Goal: Information Seeking & Learning: Learn about a topic

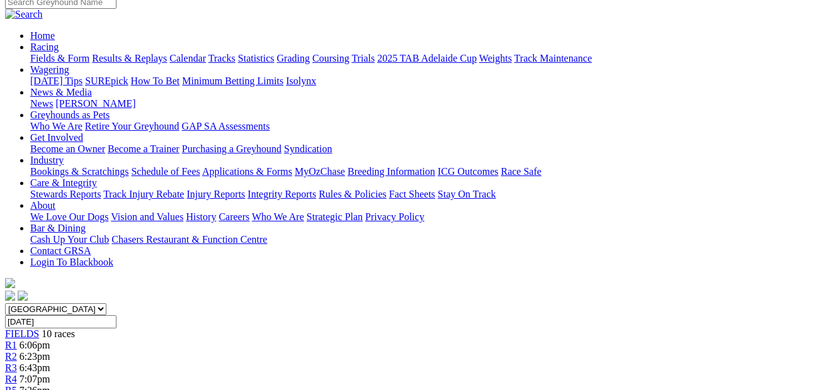
scroll to position [43, 0]
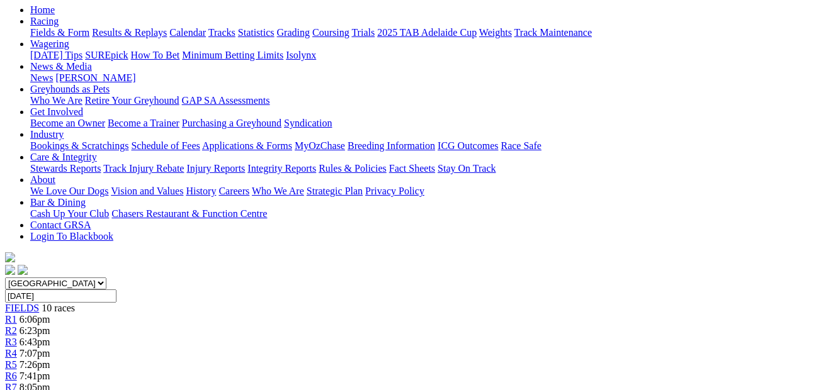
scroll to position [128, 0]
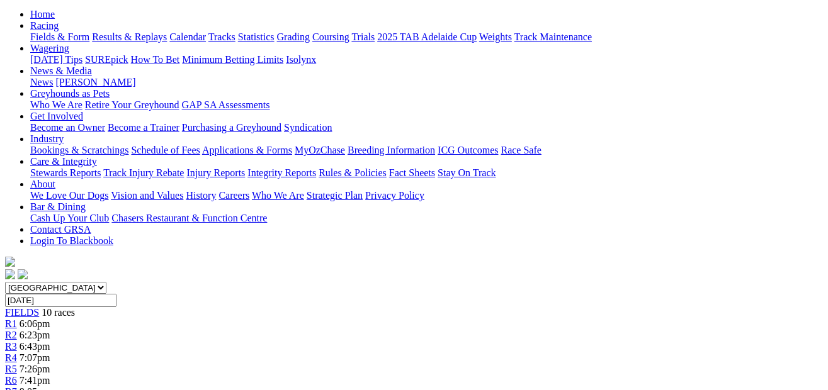
click at [50, 341] on span "6:43pm" at bounding box center [35, 346] width 31 height 11
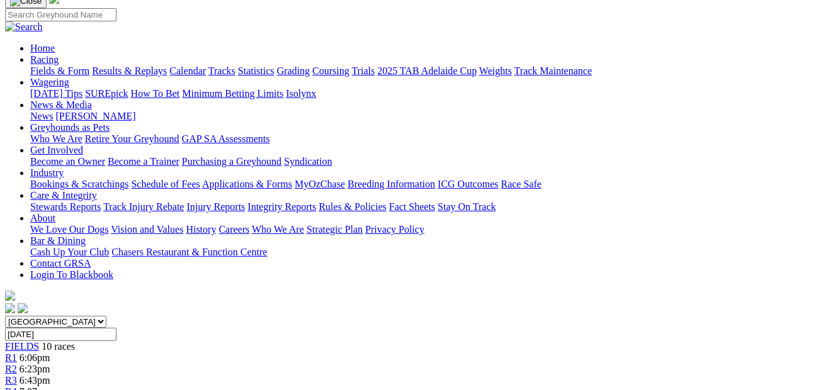
scroll to position [64, 0]
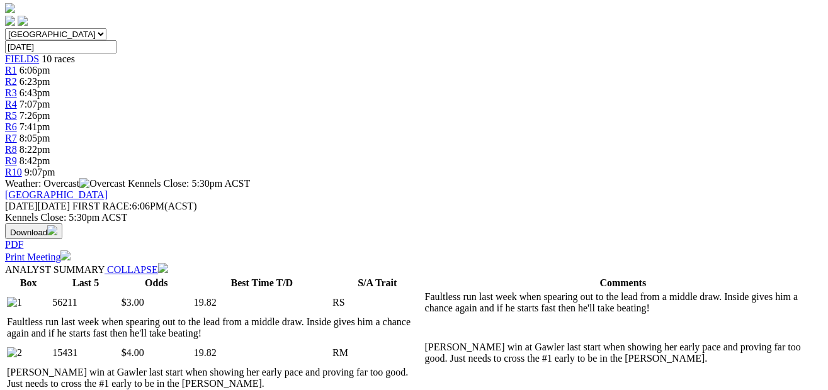
scroll to position [38, 0]
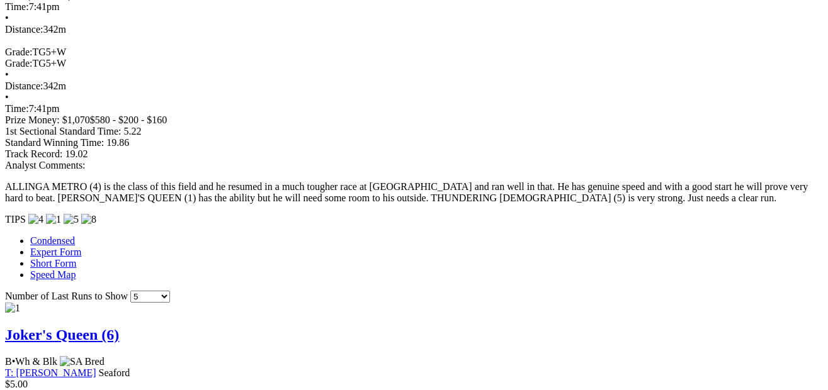
scroll to position [1008, 25]
drag, startPoint x: 819, startPoint y: 179, endPoint x: 812, endPoint y: 226, distance: 47.2
drag, startPoint x: 812, startPoint y: 226, endPoint x: 812, endPoint y: 69, distance: 157.4
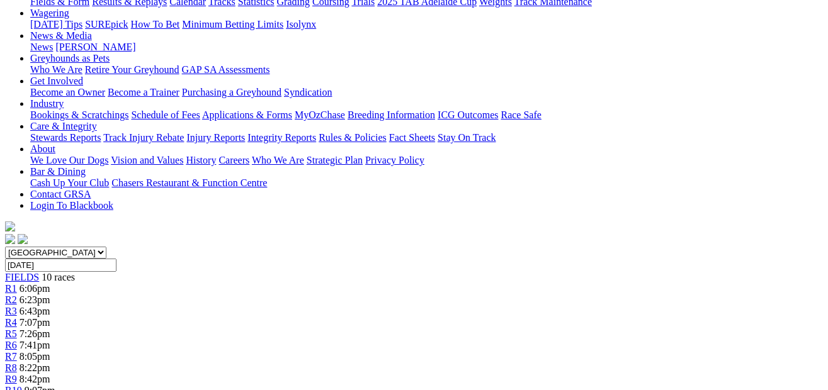
scroll to position [147, 25]
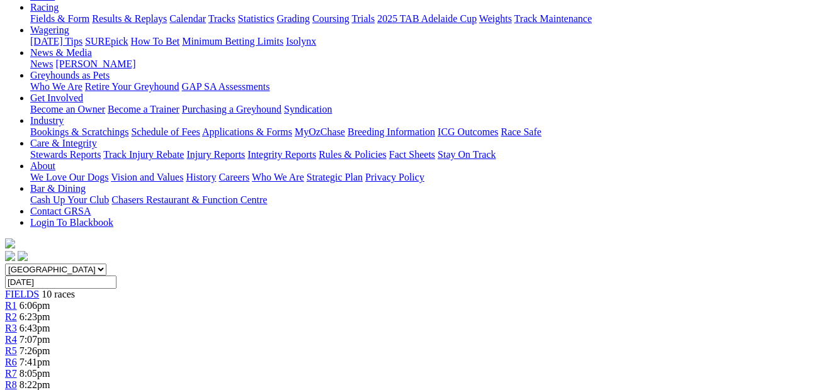
click at [17, 357] on link "R6" at bounding box center [11, 362] width 12 height 11
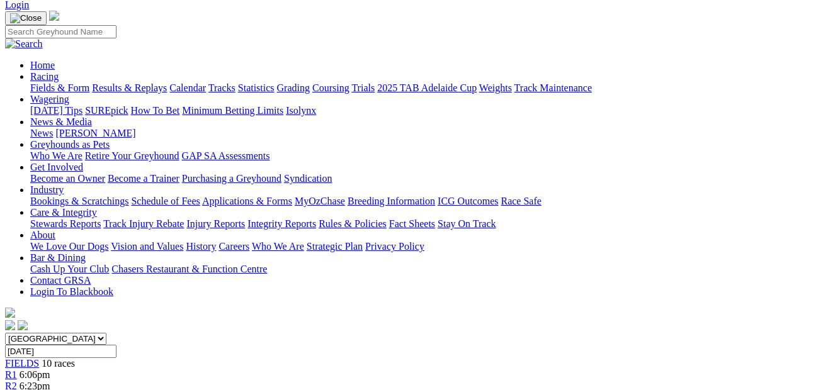
scroll to position [64, 0]
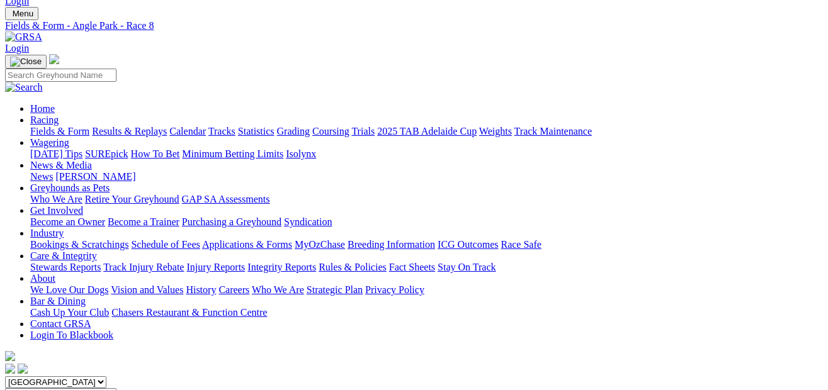
scroll to position [21, 0]
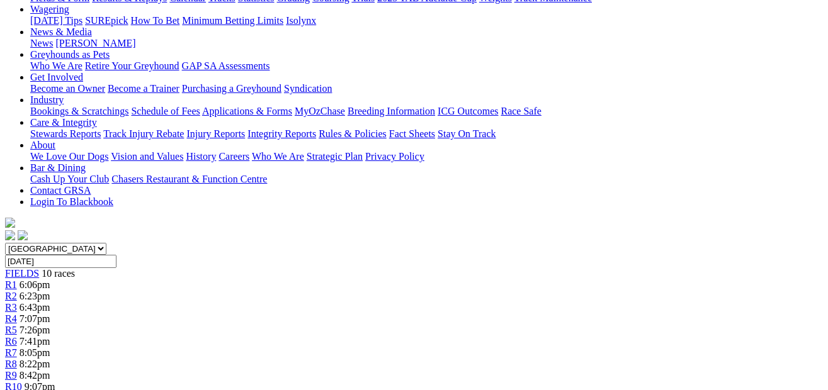
scroll to position [142, 0]
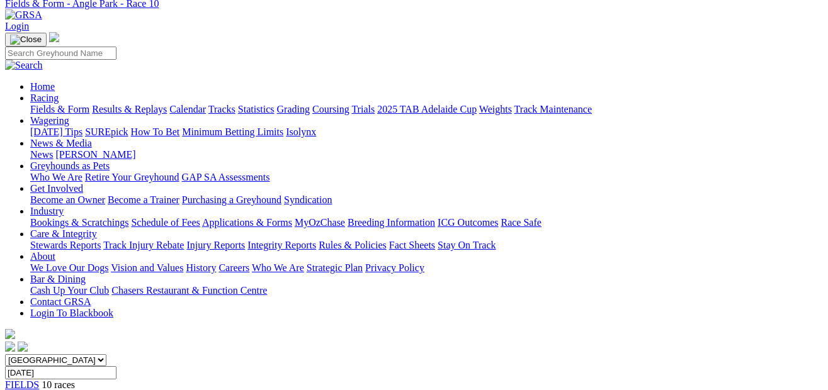
scroll to position [43, 0]
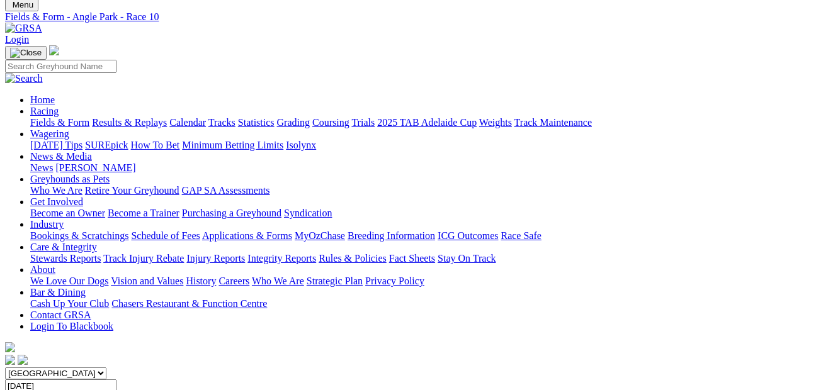
click at [106, 368] on select "South Australia New South Wales Northern Territory Queensland Tasmania Victoria…" at bounding box center [55, 374] width 101 height 12
select select "QLD"
click at [28, 368] on select "South Australia New South Wales Northern Territory Queensland Tasmania Victoria…" at bounding box center [55, 374] width 101 height 12
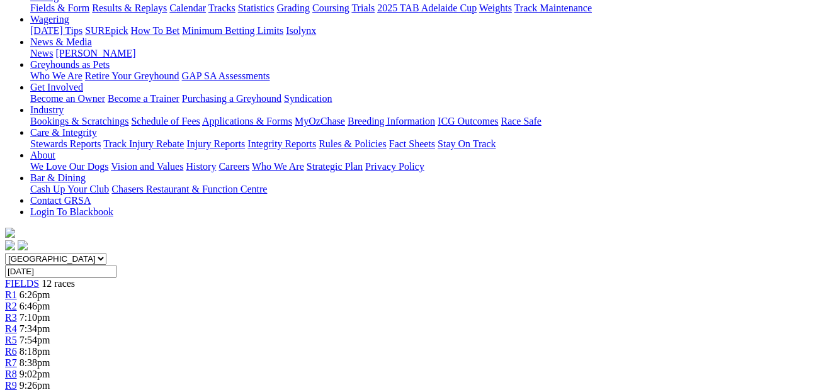
scroll to position [146, 0]
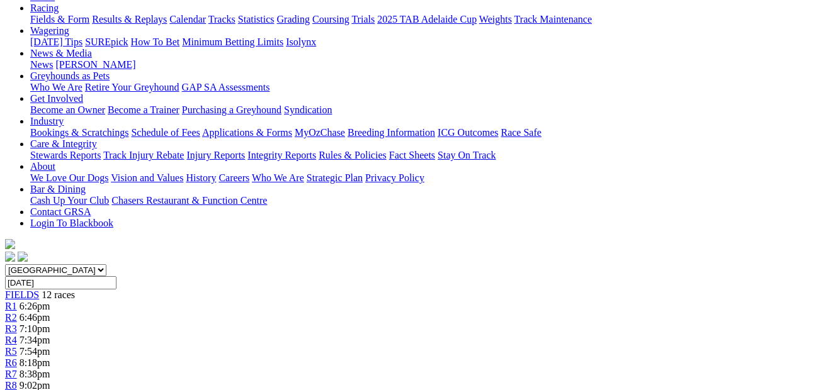
click at [50, 312] on span "6:46pm" at bounding box center [35, 317] width 31 height 11
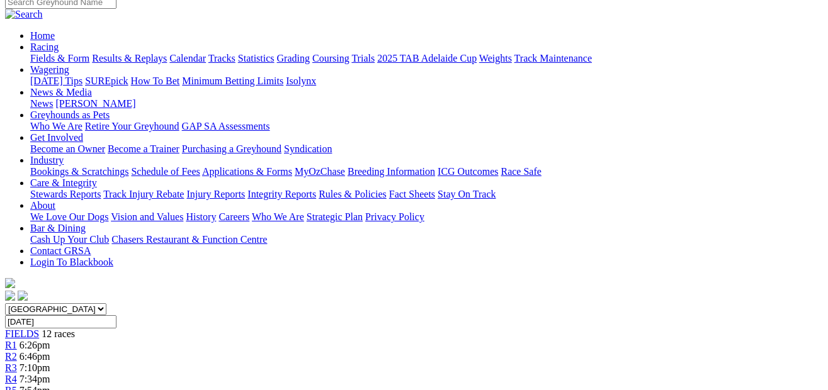
scroll to position [84, 0]
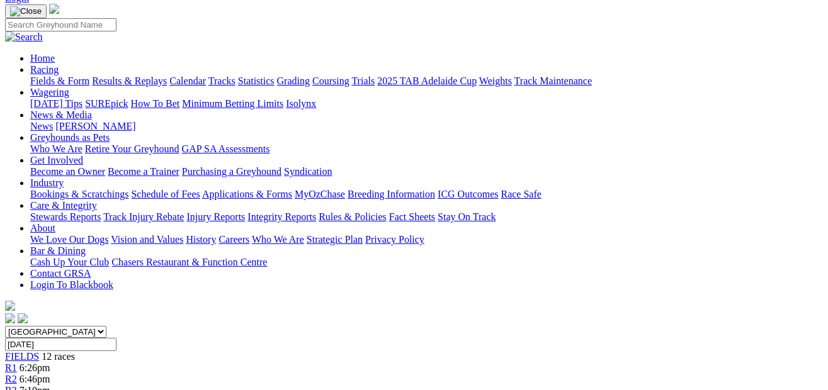
drag, startPoint x: 826, startPoint y: 53, endPoint x: 827, endPoint y: 63, distance: 10.1
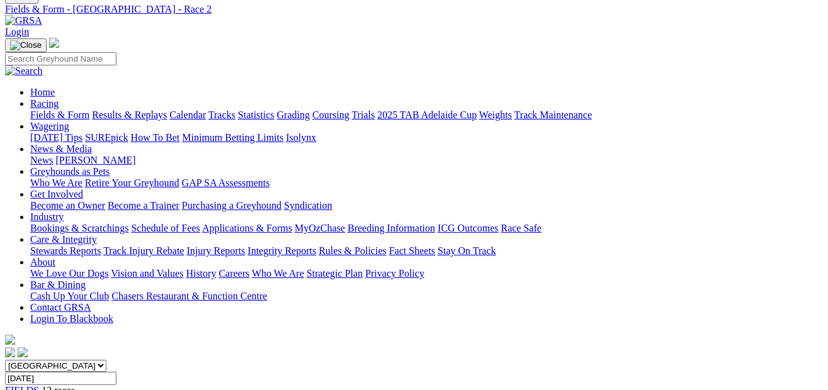
scroll to position [23, 0]
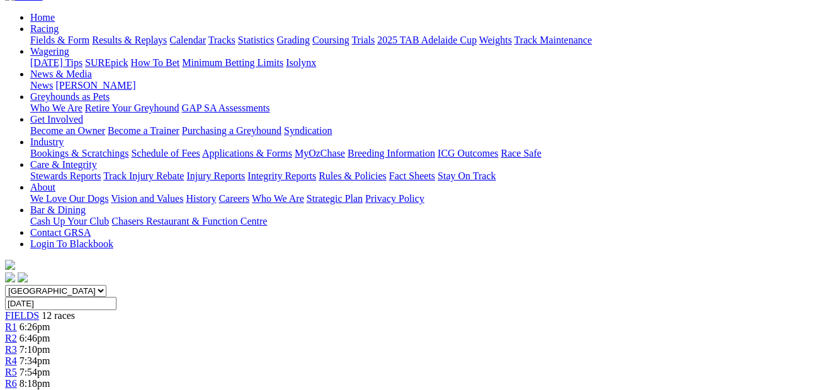
scroll to position [108, 0]
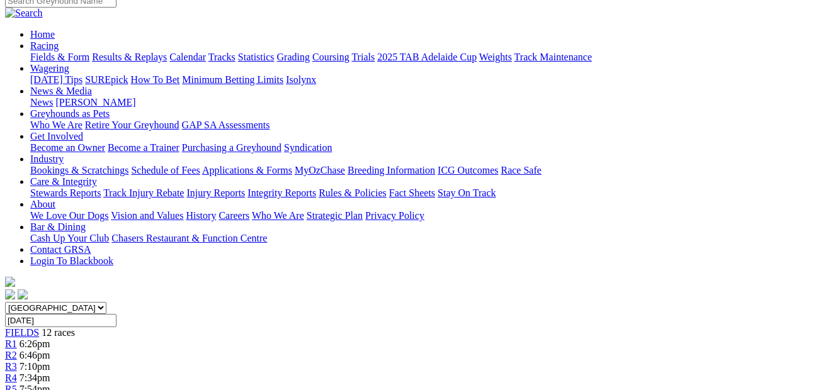
click at [50, 373] on span "7:34pm" at bounding box center [35, 378] width 31 height 11
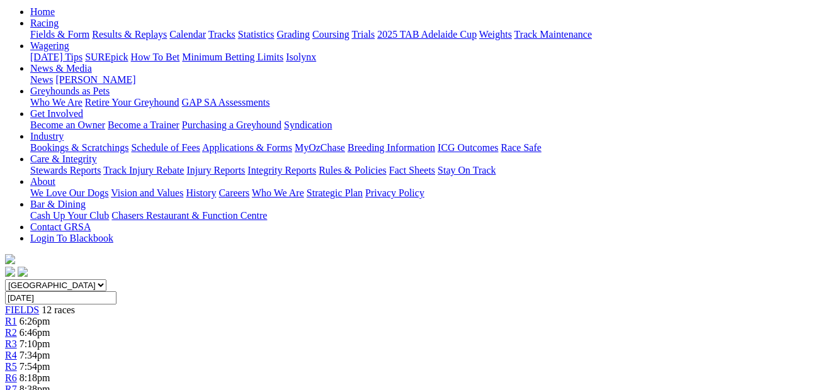
scroll to position [91, 0]
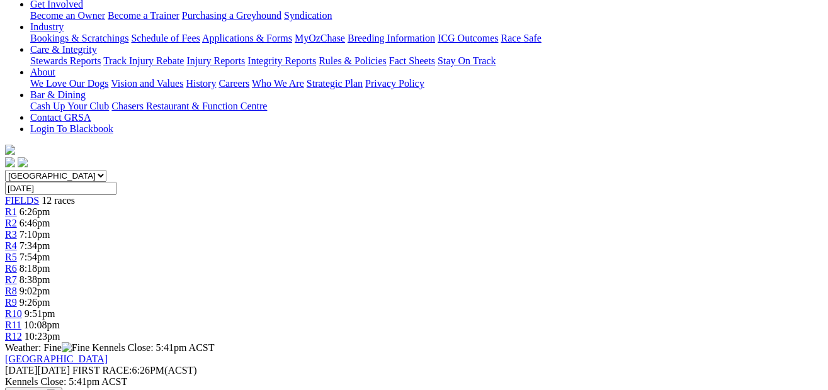
scroll to position [155, 0]
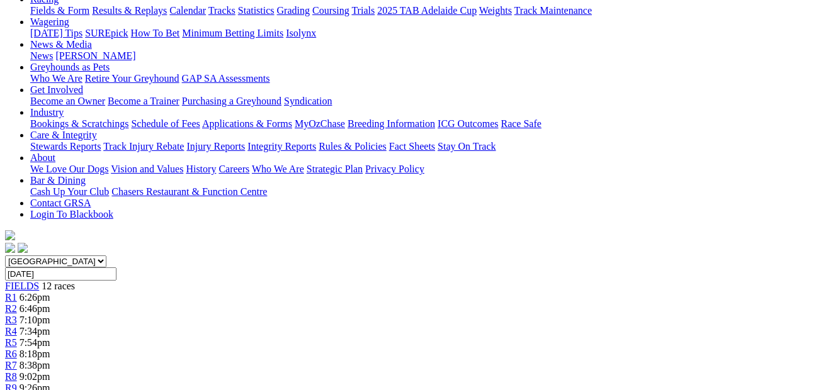
click at [430, 349] on div "R6 8:18pm" at bounding box center [414, 354] width 818 height 11
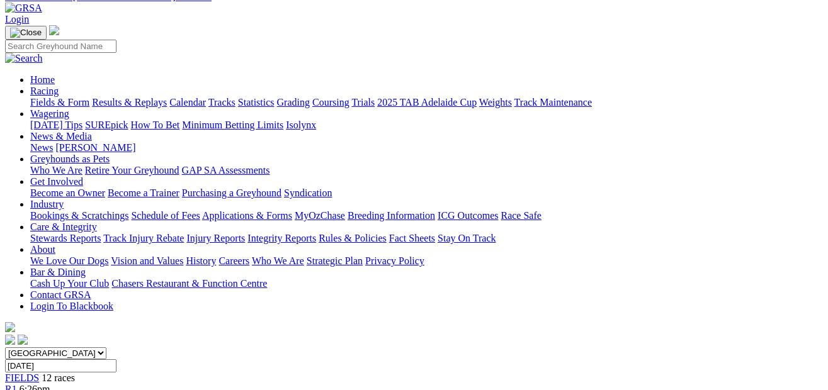
scroll to position [45, 0]
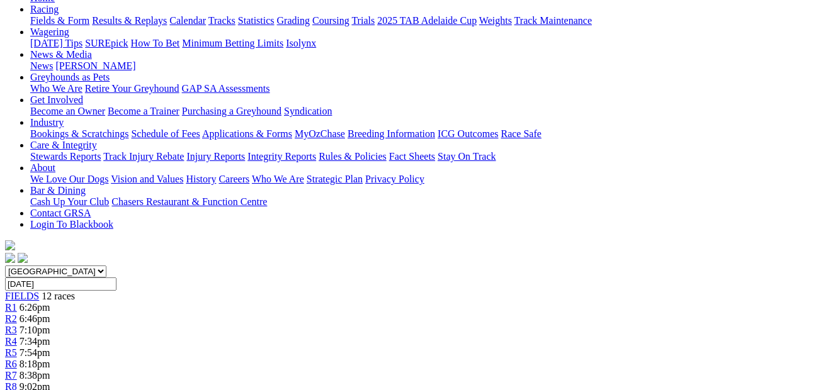
scroll to position [115, 0]
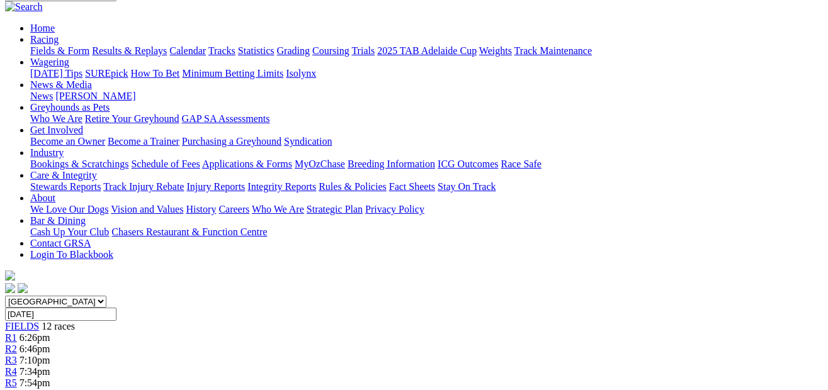
click at [106, 296] on select "[GEOGRAPHIC_DATA] [GEOGRAPHIC_DATA] [GEOGRAPHIC_DATA] [GEOGRAPHIC_DATA] [GEOGRA…" at bounding box center [55, 302] width 101 height 12
select select "[GEOGRAPHIC_DATA]"
click at [28, 296] on select "[GEOGRAPHIC_DATA] [GEOGRAPHIC_DATA] [GEOGRAPHIC_DATA] [GEOGRAPHIC_DATA] [GEOGRA…" at bounding box center [55, 302] width 101 height 12
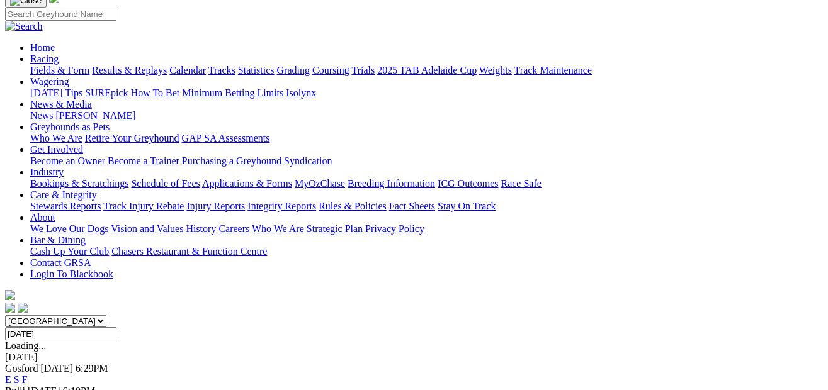
scroll to position [106, 0]
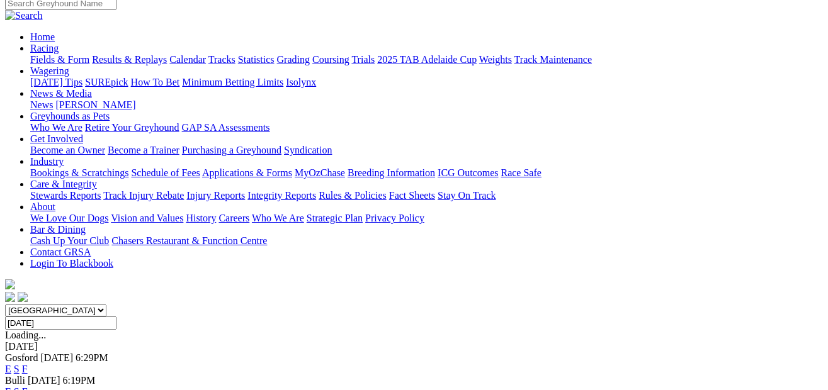
click at [11, 364] on link "E" at bounding box center [8, 369] width 6 height 11
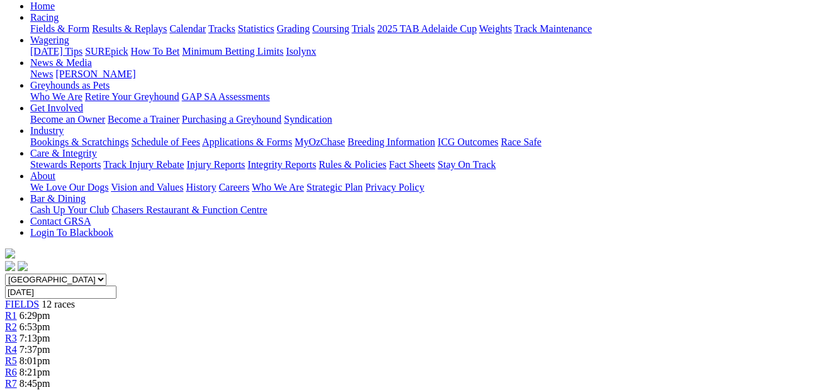
scroll to position [125, 0]
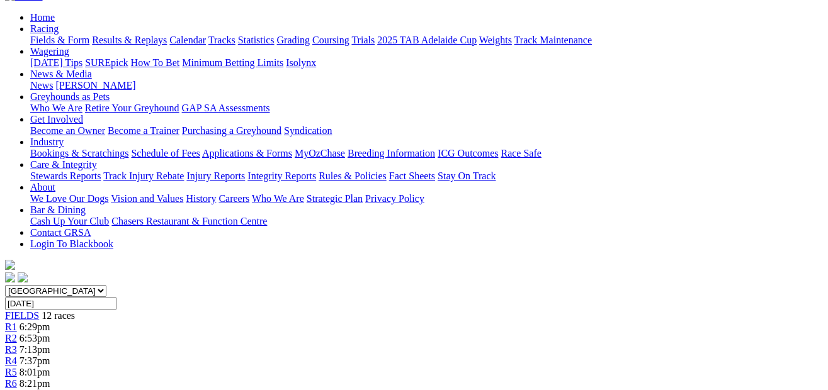
click at [205, 333] on div "R2 6:53pm" at bounding box center [414, 338] width 818 height 11
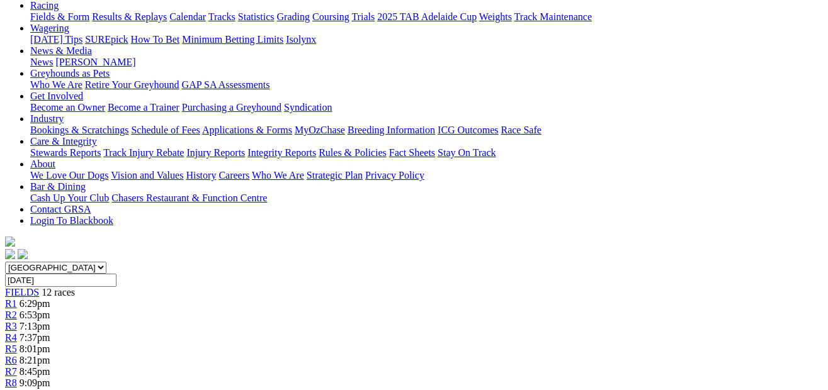
scroll to position [74, 0]
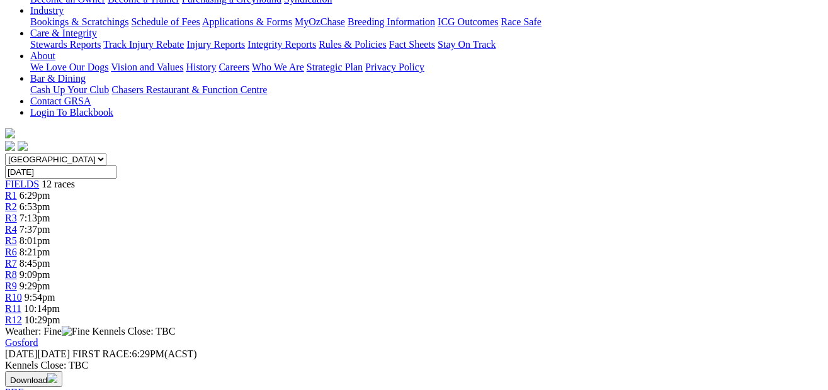
scroll to position [35, 0]
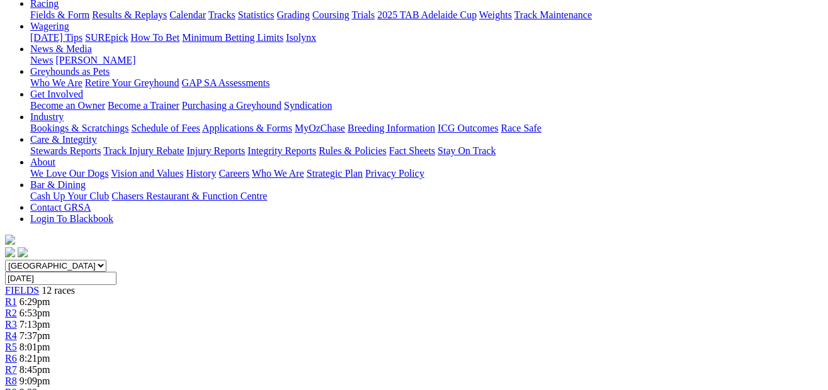
scroll to position [131, 0]
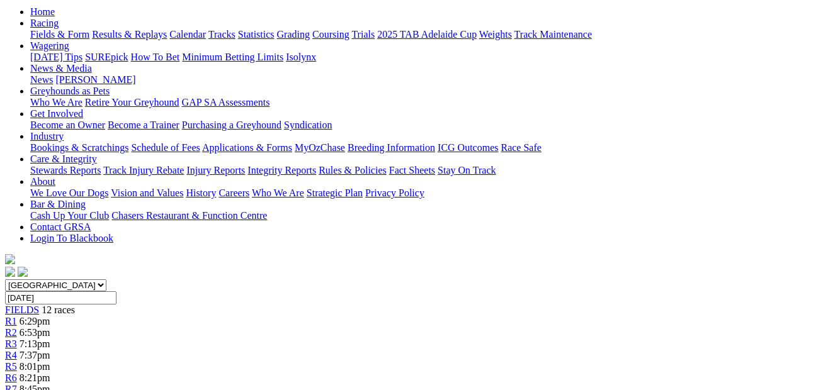
click at [50, 361] on span "8:01pm" at bounding box center [35, 366] width 31 height 11
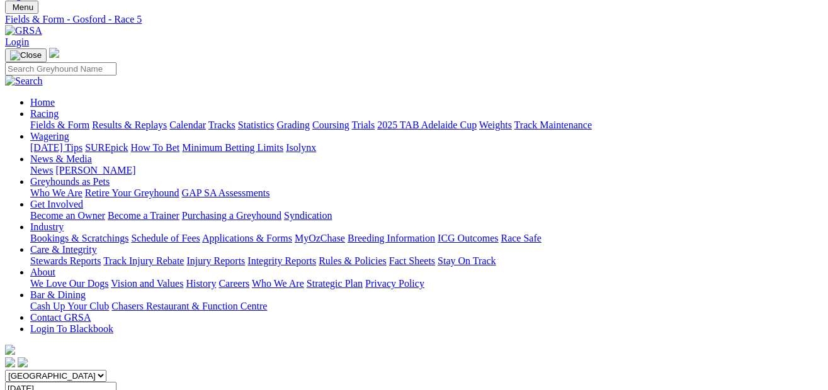
scroll to position [5, 0]
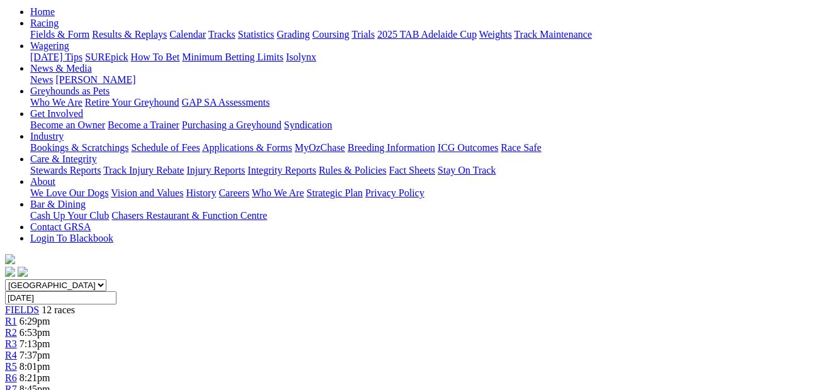
scroll to position [121, 0]
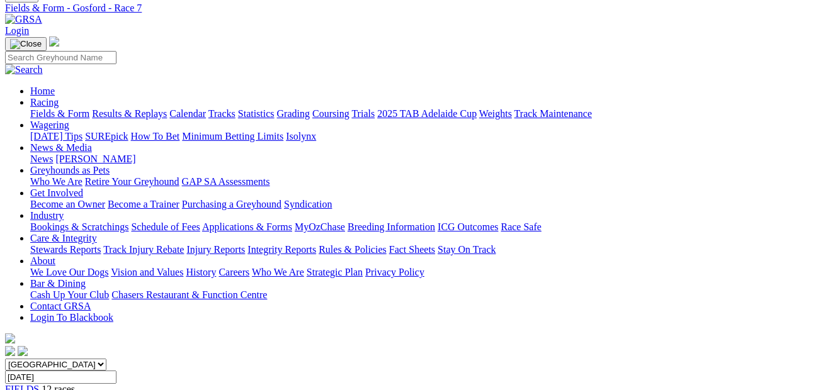
scroll to position [23, 0]
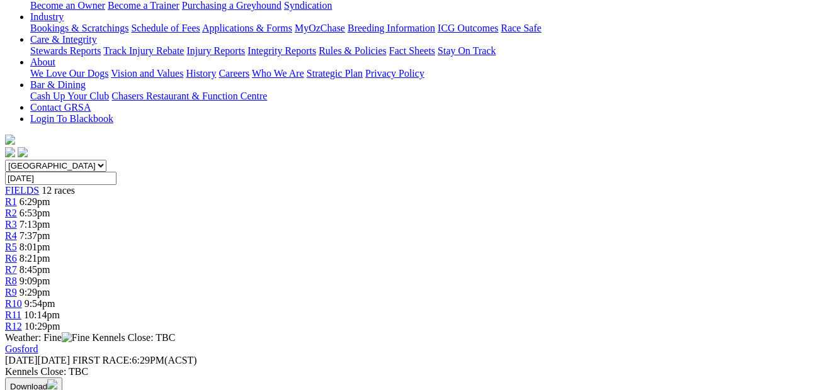
scroll to position [139, 0]
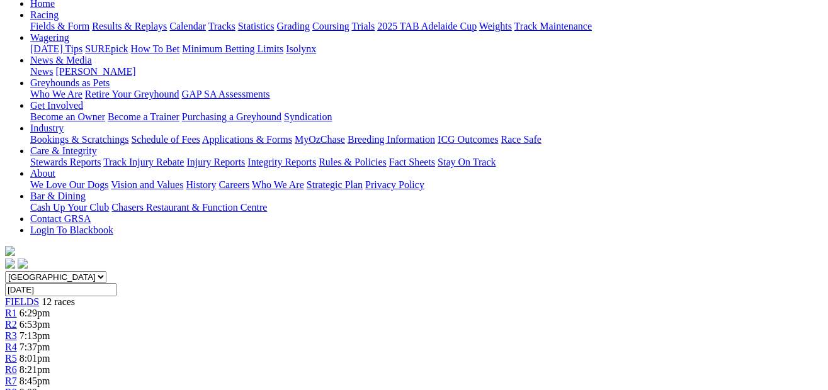
click at [106, 271] on select "[GEOGRAPHIC_DATA] [GEOGRAPHIC_DATA] [GEOGRAPHIC_DATA] [GEOGRAPHIC_DATA] [GEOGRA…" at bounding box center [55, 277] width 101 height 12
select select "SA"
click at [28, 271] on select "[GEOGRAPHIC_DATA] [GEOGRAPHIC_DATA] [GEOGRAPHIC_DATA] [GEOGRAPHIC_DATA] [GEOGRA…" at bounding box center [55, 277] width 101 height 12
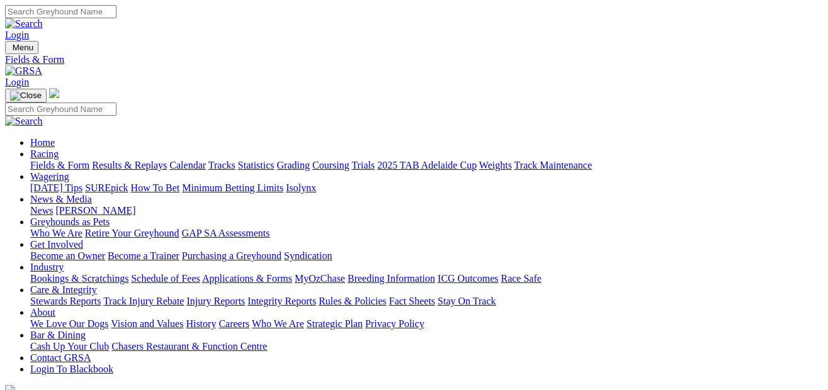
select select "NSW"
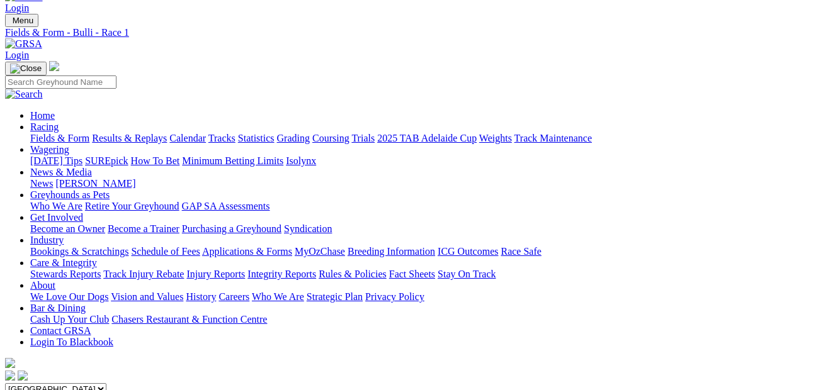
scroll to position [9, 0]
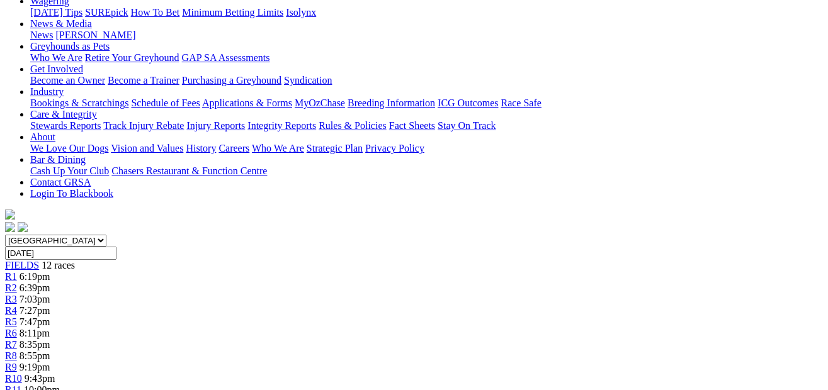
scroll to position [153, 0]
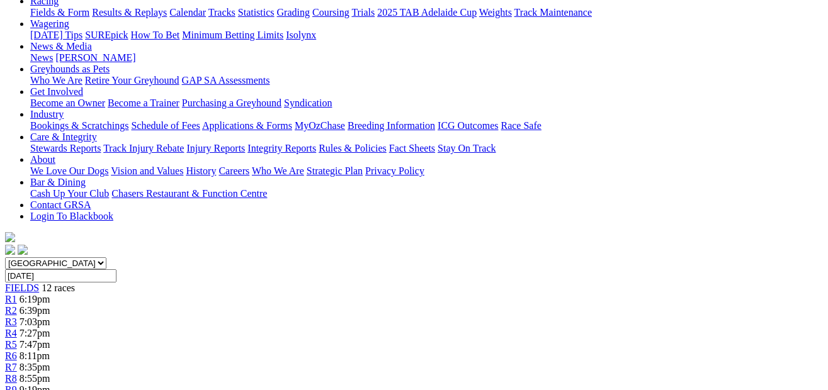
click at [17, 317] on link "R3" at bounding box center [11, 322] width 12 height 11
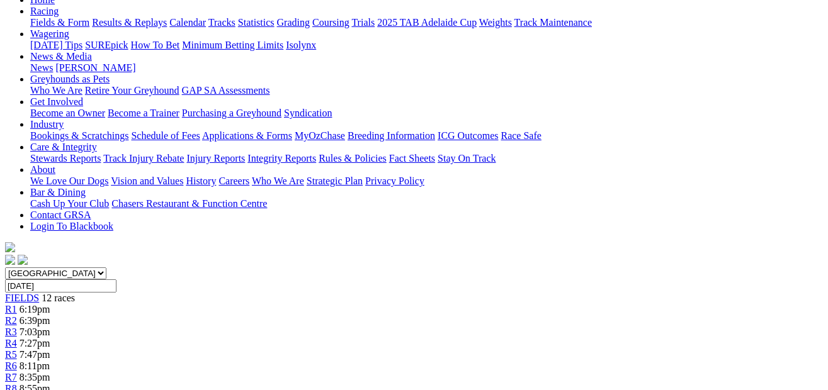
scroll to position [97, 0]
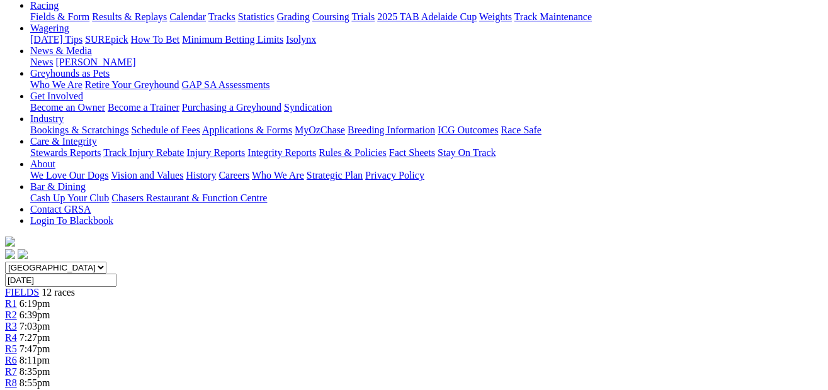
scroll to position [80, 0]
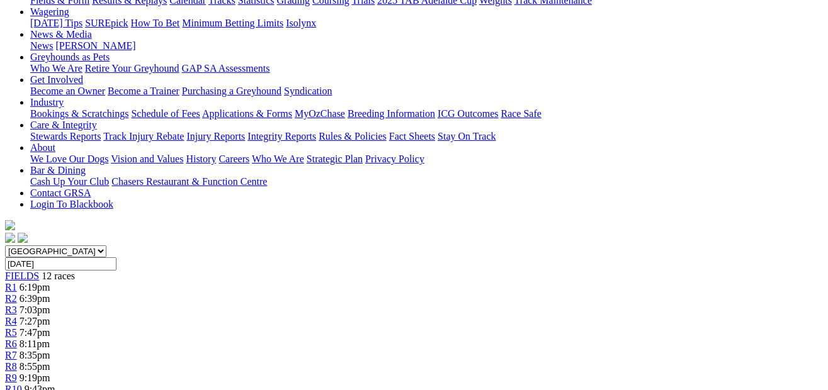
scroll to position [148, 0]
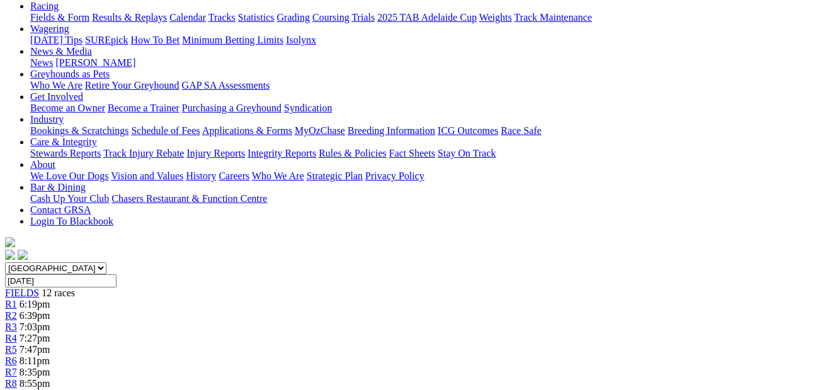
click at [465, 367] on div "R7 8:35pm" at bounding box center [414, 372] width 818 height 11
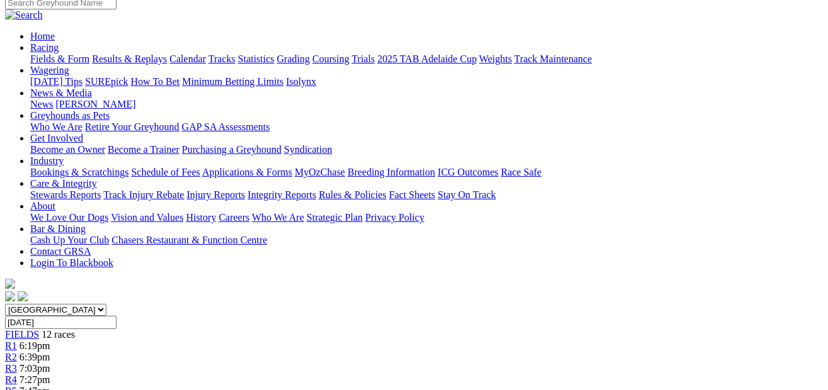
scroll to position [97, 0]
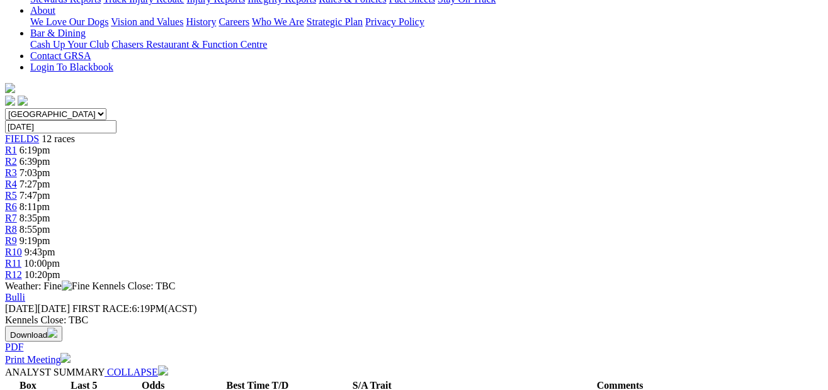
scroll to position [293, 0]
